Goal: Task Accomplishment & Management: Use online tool/utility

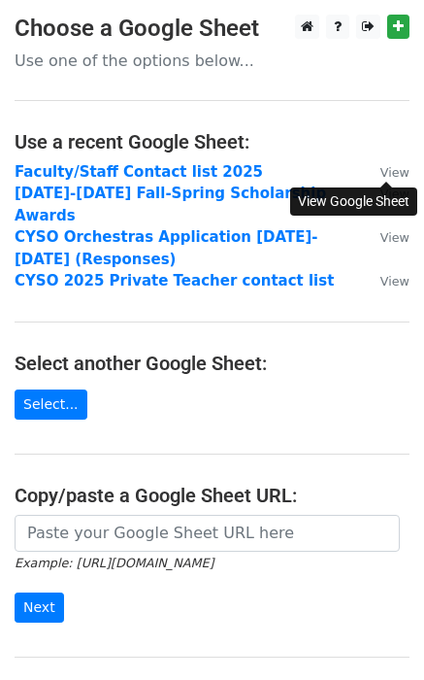
click at [395, 170] on small "View" at bounding box center [395, 172] width 29 height 15
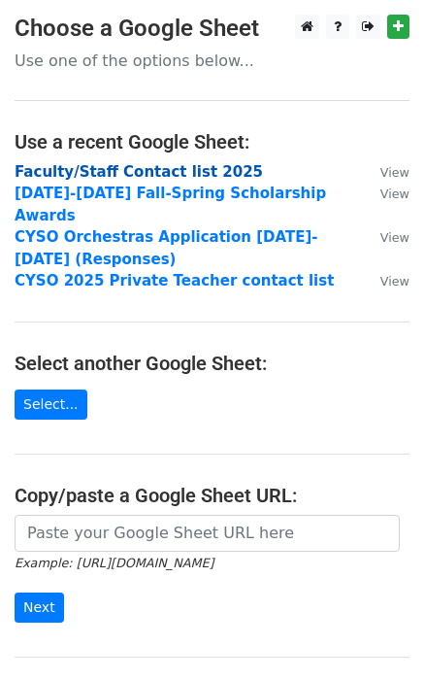
click at [138, 173] on strong "Faculty/Staff Contact list 2025" at bounding box center [139, 171] width 249 height 17
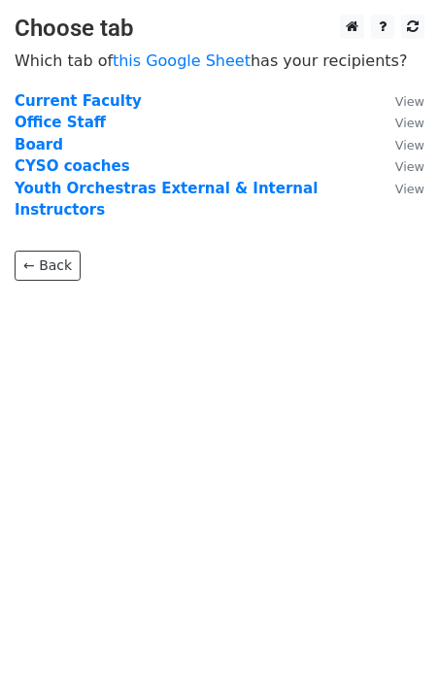
click at [80, 100] on strong "Current Faculty" at bounding box center [78, 100] width 127 height 17
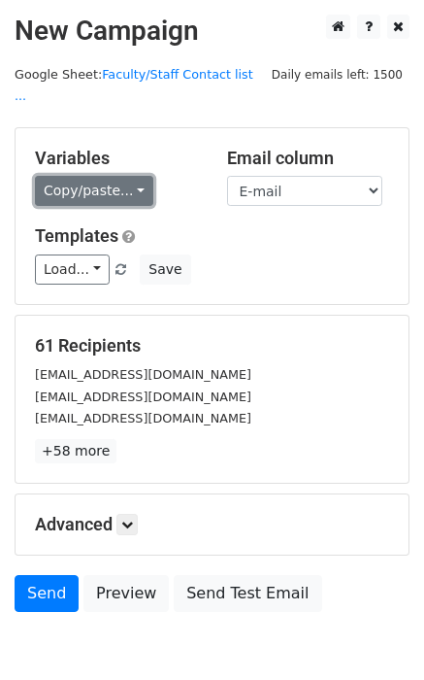
click at [127, 176] on link "Copy/paste..." at bounding box center [94, 191] width 118 height 30
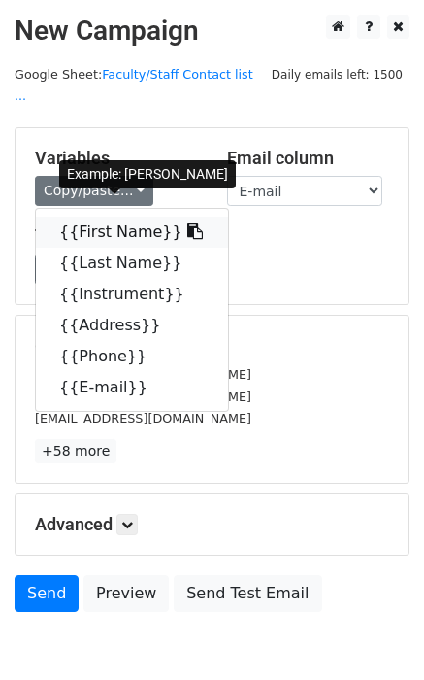
click at [117, 217] on link "{{First Name}}" at bounding box center [132, 232] width 192 height 31
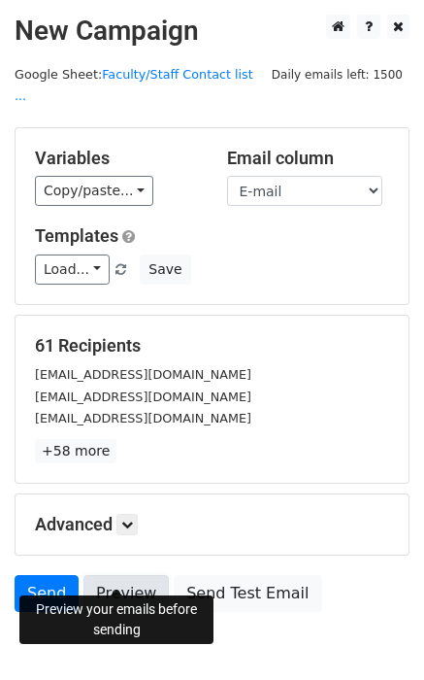
click at [125, 580] on link "Preview" at bounding box center [125, 593] width 85 height 37
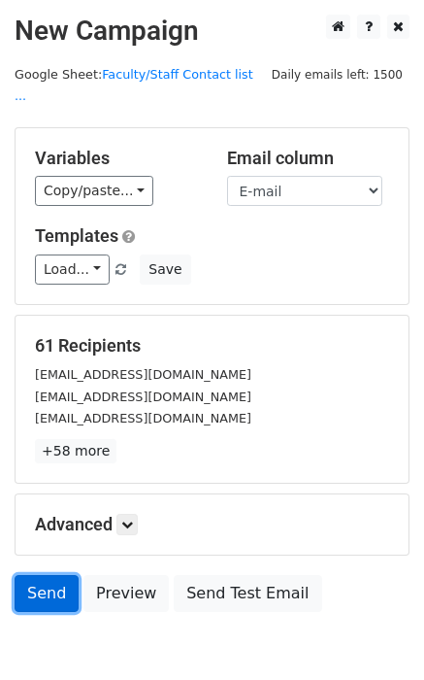
click at [53, 575] on link "Send" at bounding box center [47, 593] width 64 height 37
